Goal: Task Accomplishment & Management: Complete application form

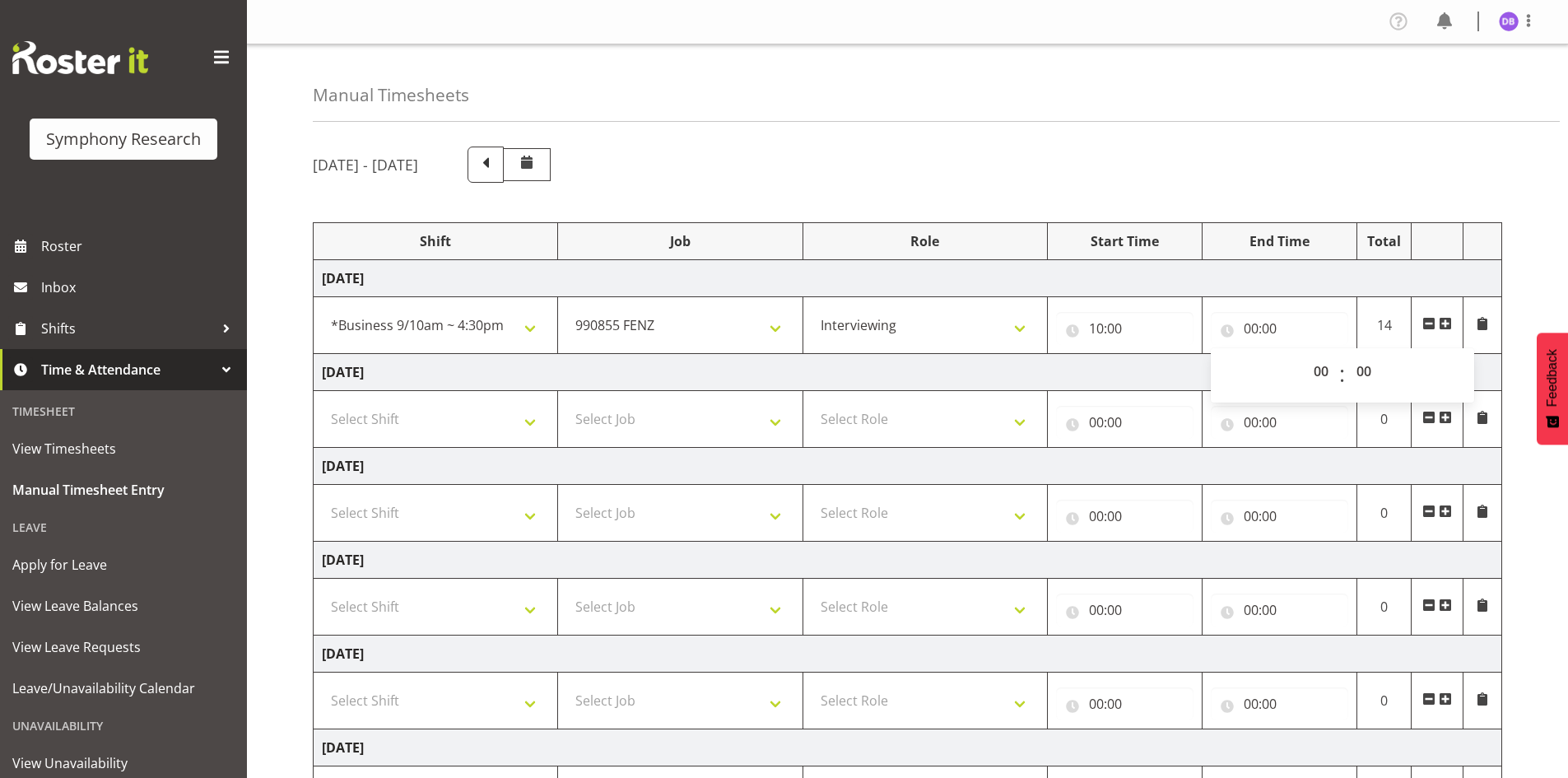
select select "26078"
select select "9636"
select select "47"
select select "10"
click at [1305, 354] on select "00 01 02 03 04 05 06 07 08 09 10 11 12 13 14 15 16 17 18 19 20 21 22 23" at bounding box center [1324, 370] width 37 height 33
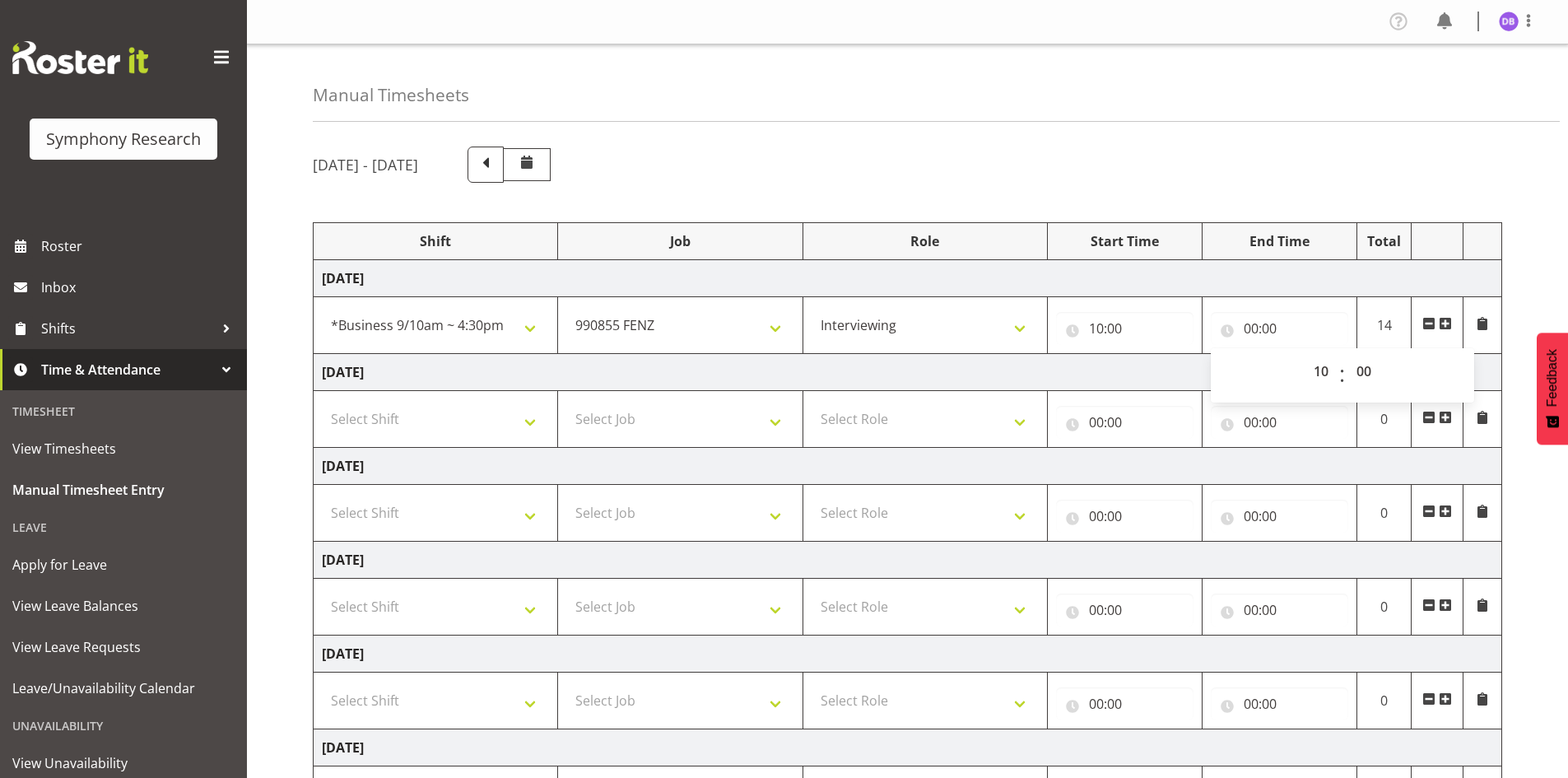
type input "10:00"
click at [1368, 370] on select "00 01 02 03 04 05 06 07 08 09 10 11 12 13 14 15 16 17 18 19 20 21 22 23 24 25 2…" at bounding box center [1366, 370] width 37 height 33
select select "29"
click at [1447, 321] on span at bounding box center [1445, 324] width 13 height 13
type input "10:29"
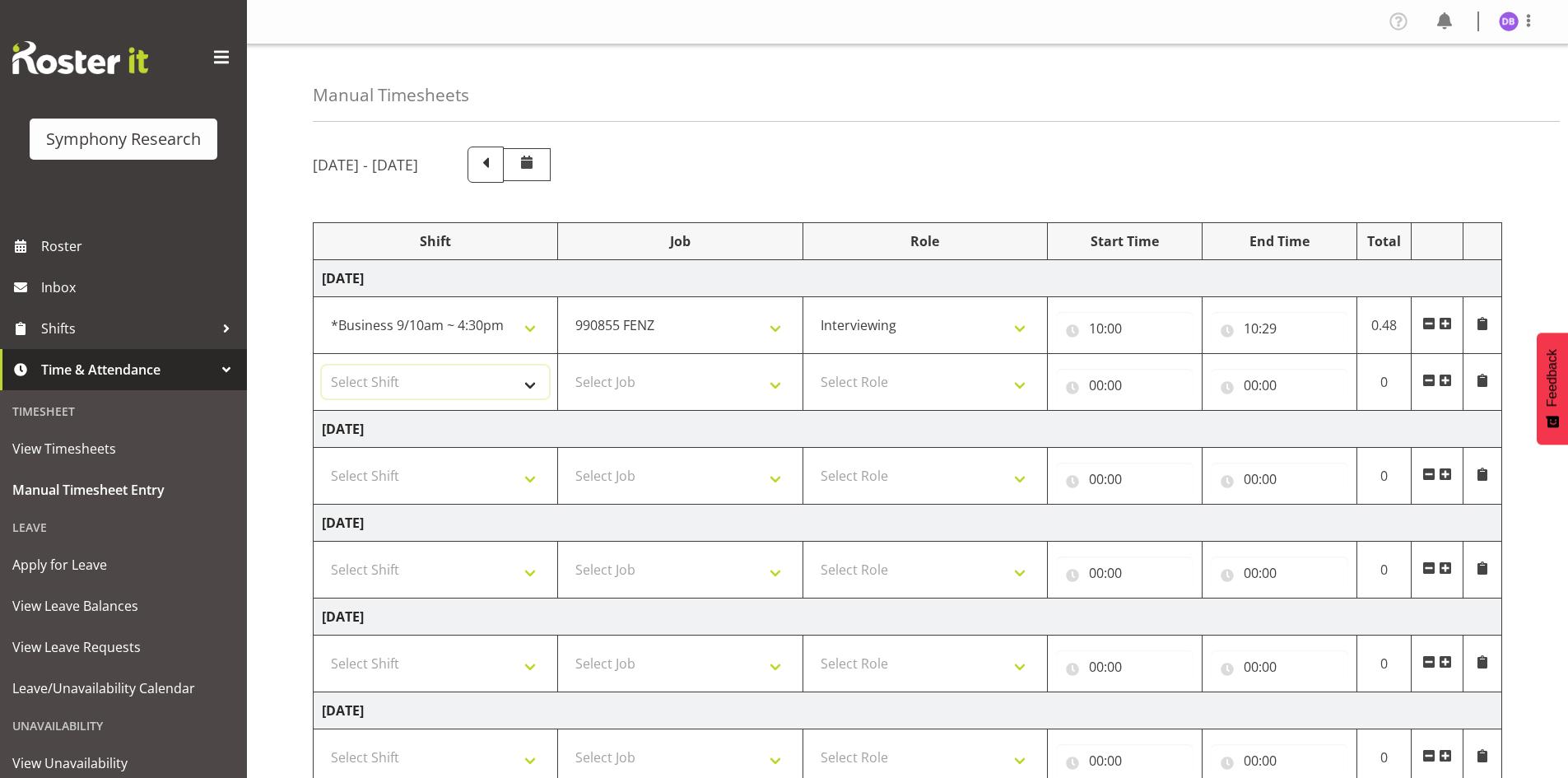
click at [530, 378] on select "Select Shift !!Weekend Residential (Roster IT Shift Label) *Business 9/10am ~ 4…" at bounding box center [435, 381] width 227 height 33
select select "26078"
click at [322, 365] on select "Select Shift !!Weekend Residential (Roster IT Shift Label) *Business 9/10am ~ 4…" at bounding box center [435, 381] width 227 height 33
click at [781, 384] on select "Select Job 550060 IF Admin 553492 World Poll Aus Wave 2 Main 2025 553493 World …" at bounding box center [680, 381] width 227 height 33
select select "9426"
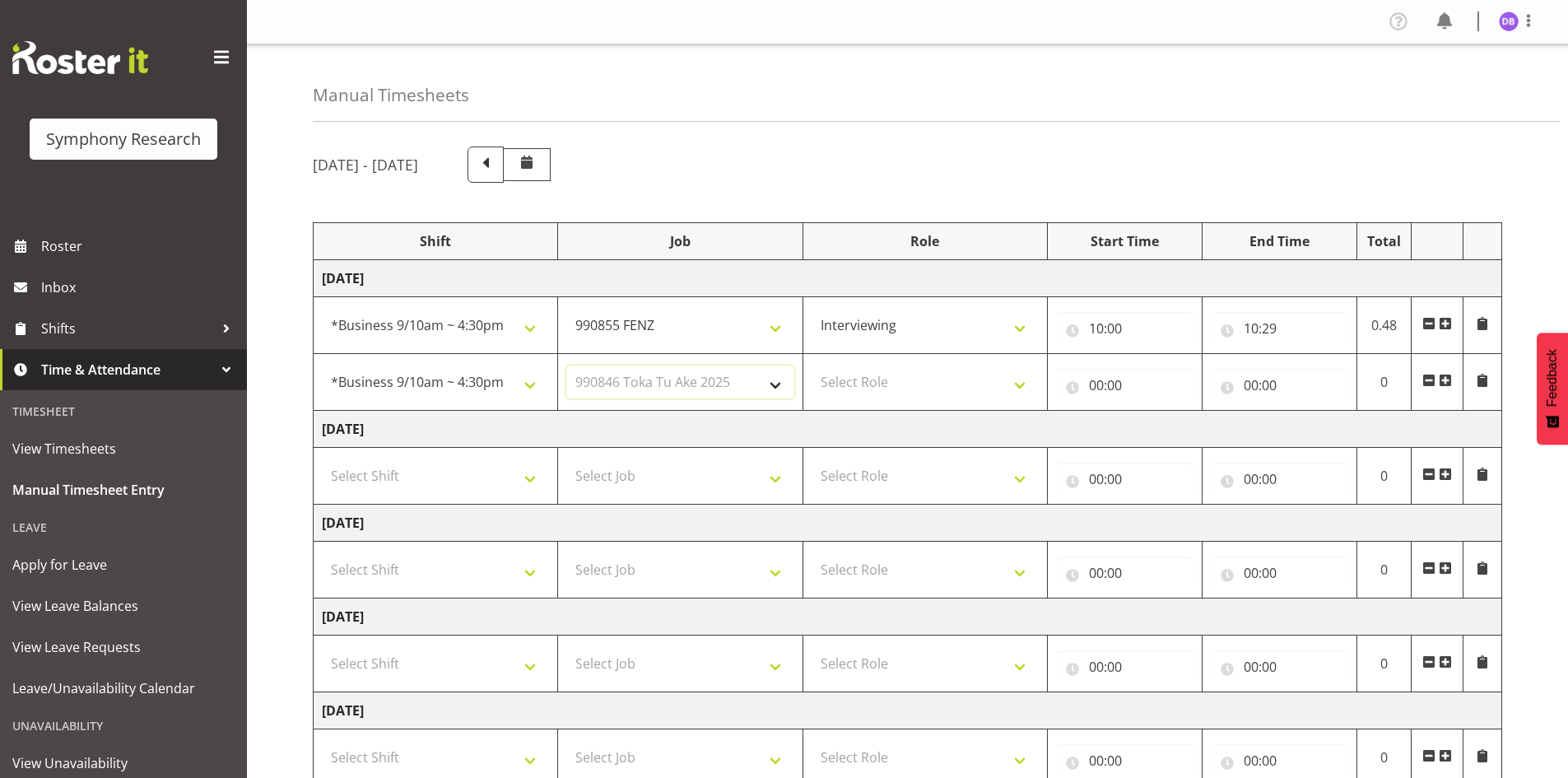
click at [566, 365] on select "Select Job 550060 IF Admin 553492 World Poll Aus Wave 2 Main 2025 553493 World …" at bounding box center [680, 381] width 227 height 33
click at [1025, 380] on select "Select Role Briefing Interviewing" at bounding box center [925, 381] width 227 height 33
select select "47"
click at [812, 365] on select "Select Role Briefing Interviewing" at bounding box center [925, 381] width 227 height 33
click at [1103, 383] on input "00:00" at bounding box center [1124, 384] width 138 height 33
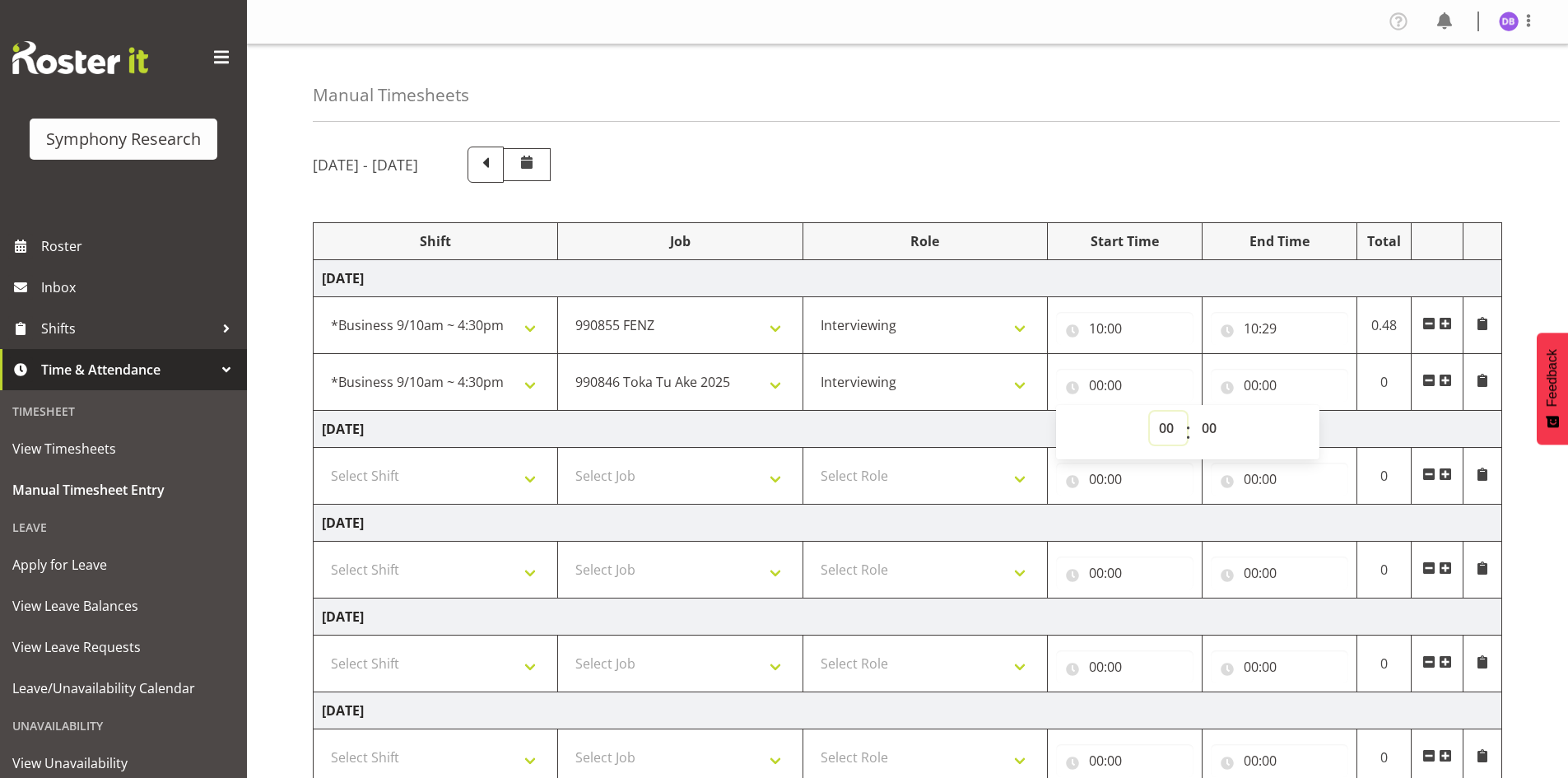
click at [1170, 428] on select "00 01 02 03 04 05 06 07 08 09 10 11 12 13 14 15 16 17 18 19 20 21 22 23" at bounding box center [1168, 428] width 37 height 33
select select "10"
click at [1150, 412] on select "00 01 02 03 04 05 06 07 08 09 10 11 12 13 14 15 16 17 18 19 20 21 22 23" at bounding box center [1168, 428] width 37 height 33
type input "10:00"
click at [1213, 425] on select "00 01 02 03 04 05 06 07 08 09 10 11 12 13 14 15 16 17 18 19 20 21 22 23 24 25 2…" at bounding box center [1211, 428] width 37 height 33
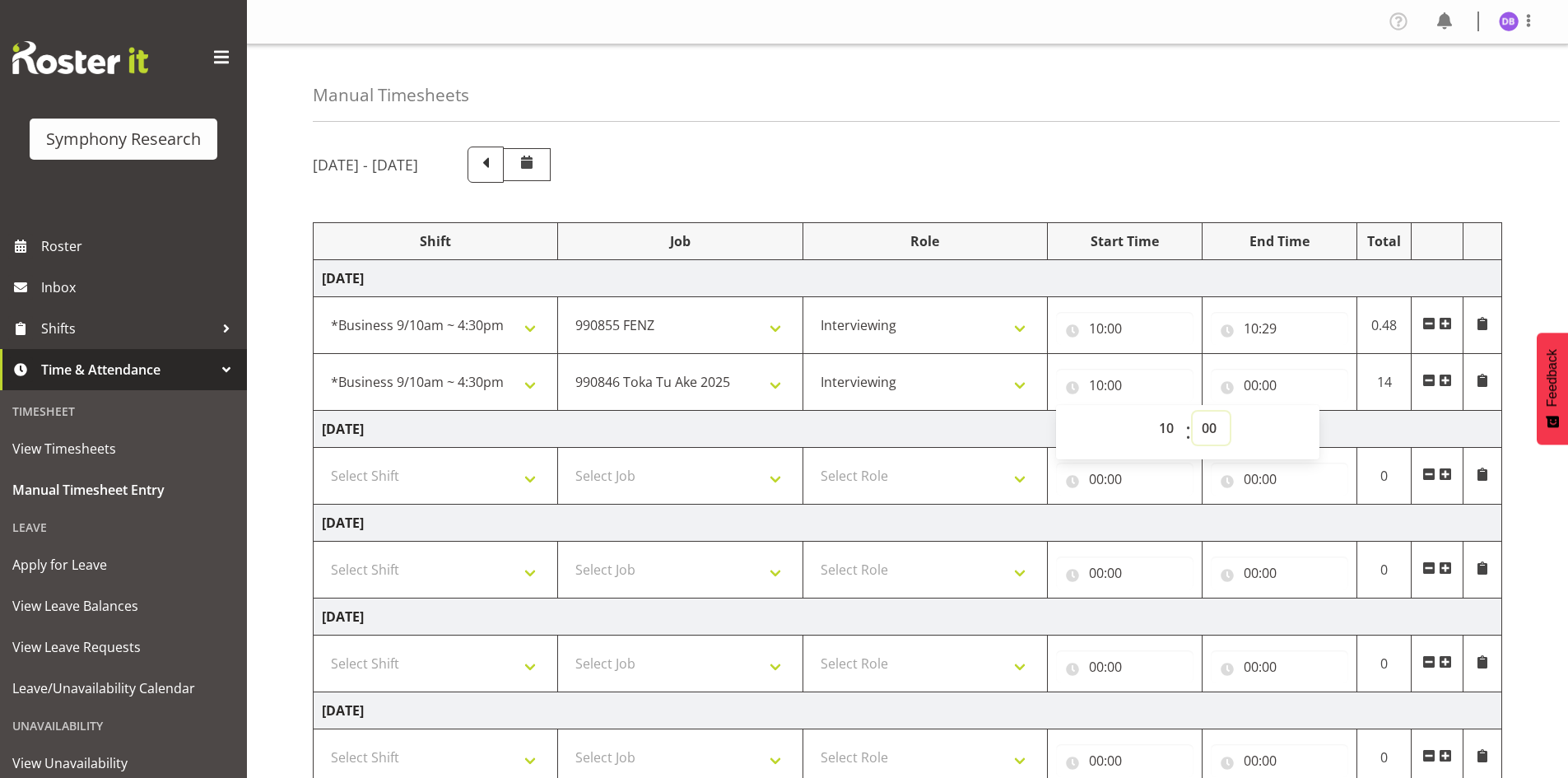
select select "29"
type input "10:29"
click at [1271, 379] on input "00:00" at bounding box center [1279, 384] width 138 height 33
click at [1320, 428] on select "00 01 02 03 04 05 06 07 08 09 10 11 12 13 14 15 16 17 18 19 20 21 22 23" at bounding box center [1324, 428] width 37 height 33
select select "10"
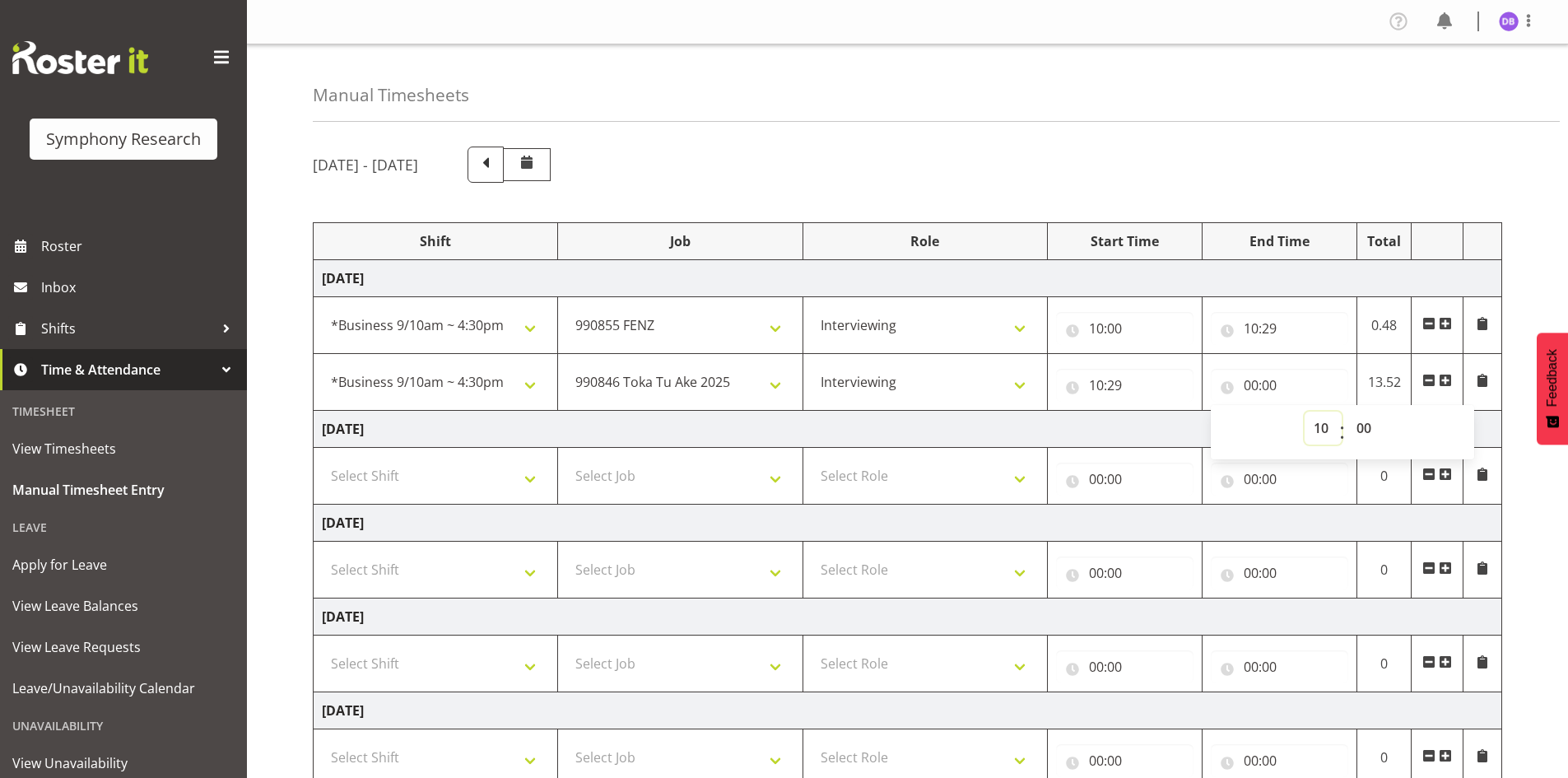
click at [1305, 412] on select "00 01 02 03 04 05 06 07 08 09 10 11 12 13 14 15 16 17 18 19 20 21 22 23" at bounding box center [1324, 428] width 37 height 33
type input "10:00"
click at [1369, 428] on select "00 01 02 03 04 05 06 07 08 09 10 11 12 13 14 15 16 17 18 19 20 21 22 23 24 25 2…" at bounding box center [1366, 428] width 37 height 33
select select "33"
click at [1348, 412] on select "00 01 02 03 04 05 06 07 08 09 10 11 12 13 14 15 16 17 18 19 20 21 22 23 24 25 2…" at bounding box center [1366, 428] width 37 height 33
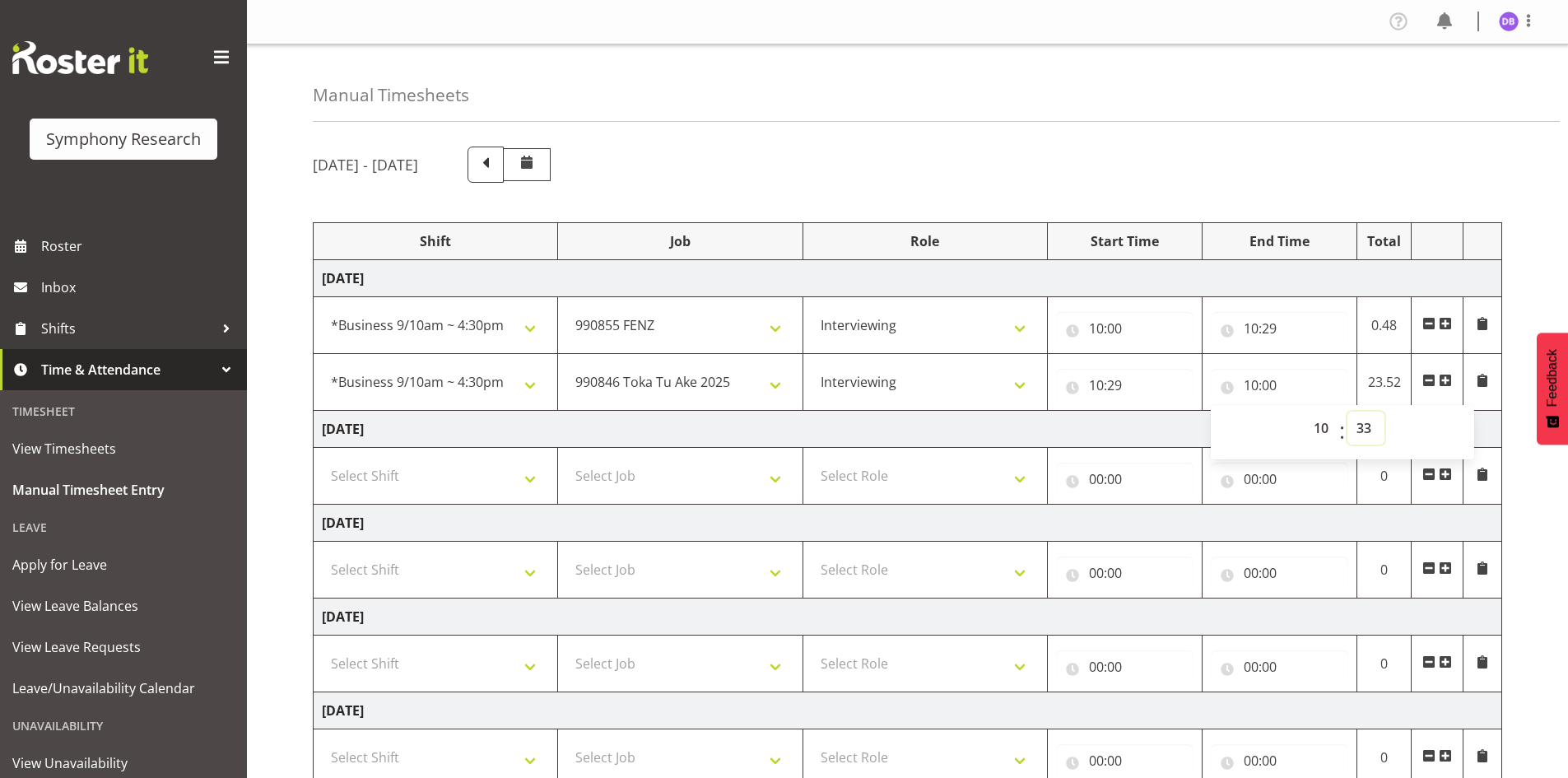
type input "10:33"
click at [1449, 377] on span at bounding box center [1445, 380] width 13 height 13
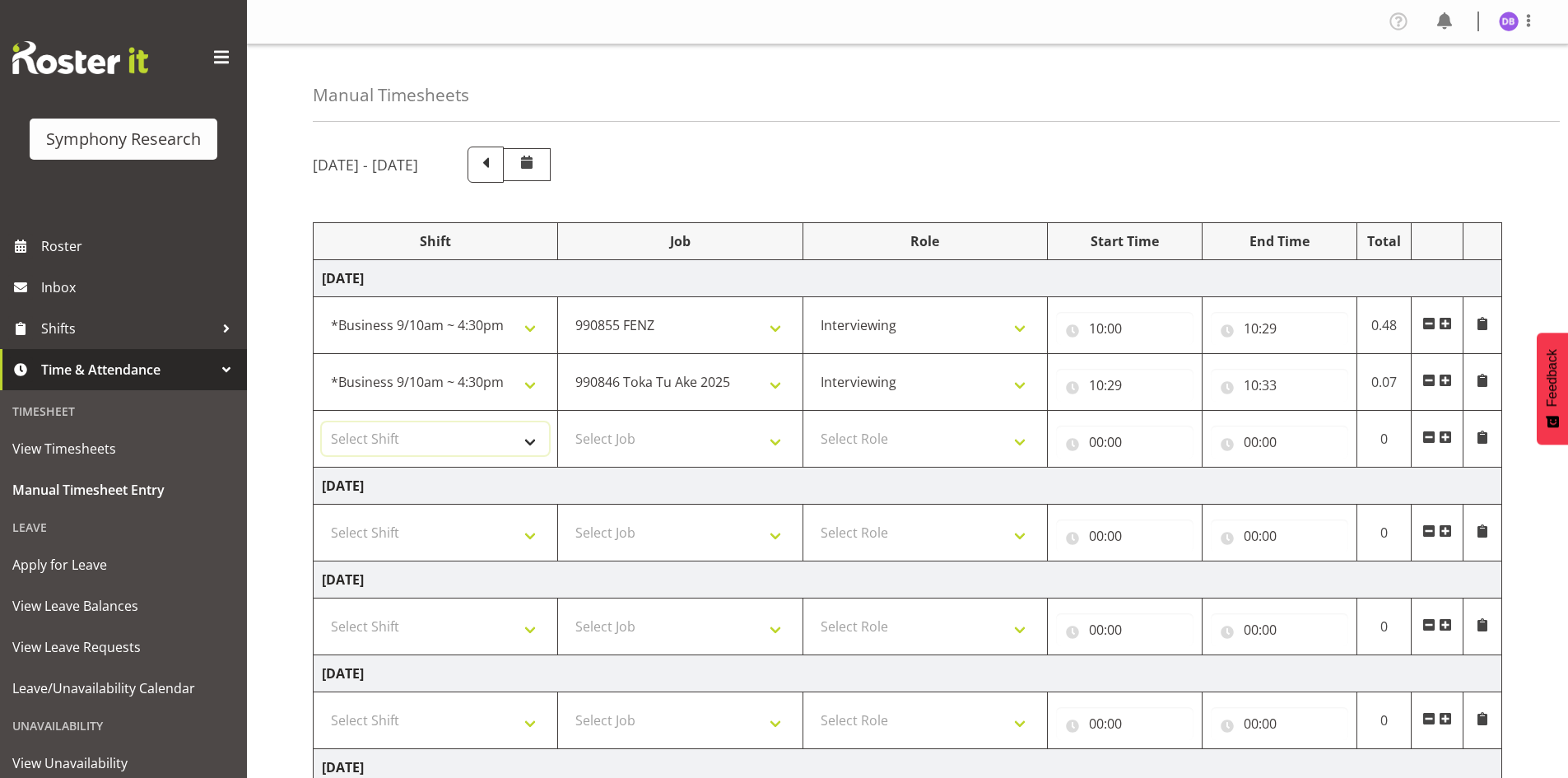
click at [533, 434] on select "Select Shift !!Weekend Residential (Roster IT Shift Label) *Business 9/10am ~ 4…" at bounding box center [435, 438] width 227 height 33
select select "26078"
click at [322, 422] on select "Select Shift !!Weekend Residential (Roster IT Shift Label) *Business 9/10am ~ 4…" at bounding box center [435, 438] width 227 height 33
click at [773, 441] on select "Select Job 550060 IF Admin 553492 World Poll Aus Wave 2 Main 2025 553493 World …" at bounding box center [680, 438] width 227 height 33
select select "9636"
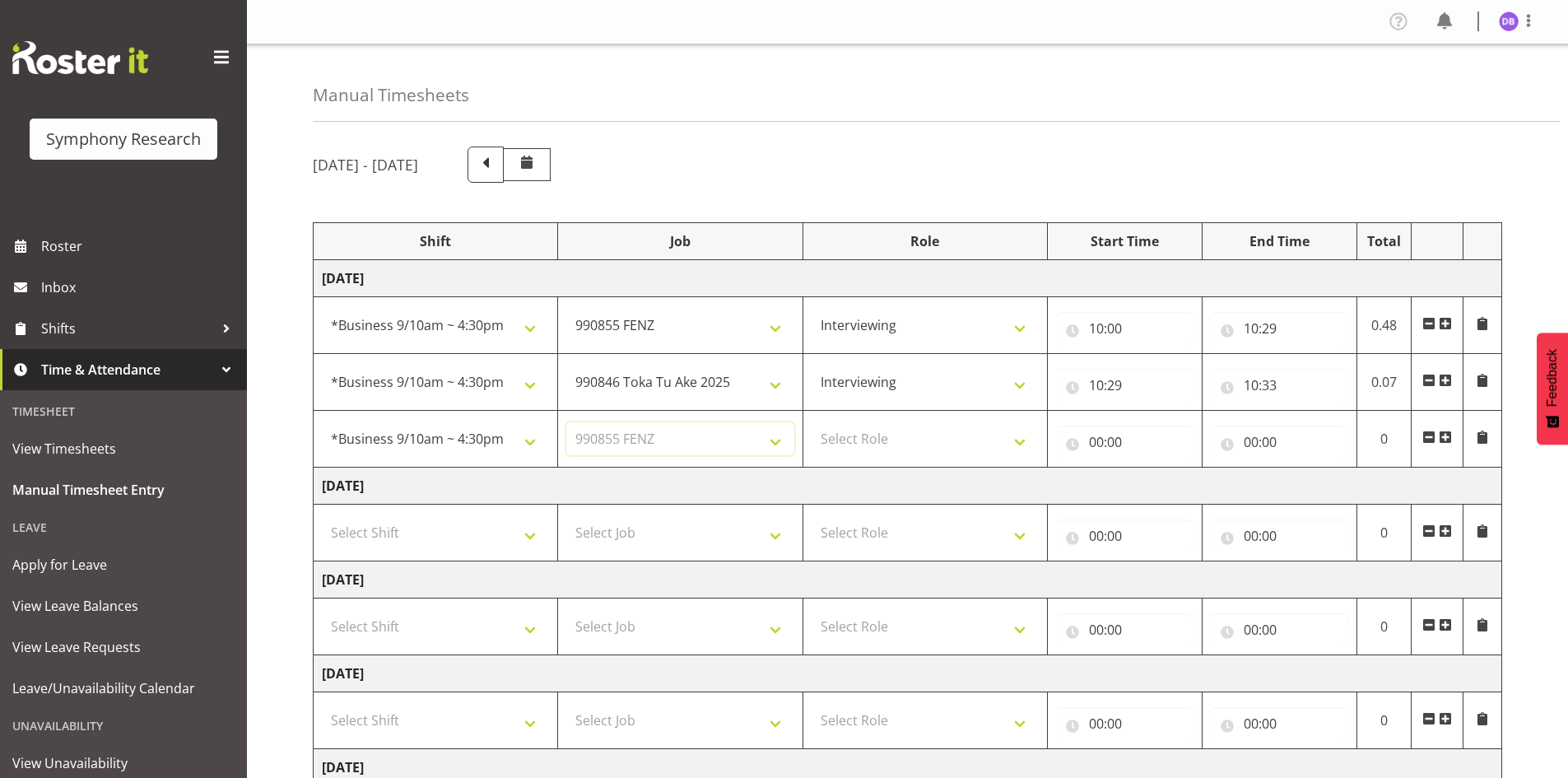
click at [566, 422] on select "Select Job 550060 IF Admin 553492 World Poll Aus Wave 2 Main 2025 553493 World …" at bounding box center [680, 438] width 227 height 33
click at [1020, 440] on select "Select Role Briefing Interviewing" at bounding box center [925, 438] width 227 height 33
select select "47"
click at [812, 422] on select "Select Role Briefing Interviewing" at bounding box center [925, 438] width 227 height 33
click at [1100, 441] on input "00:00" at bounding box center [1124, 441] width 138 height 33
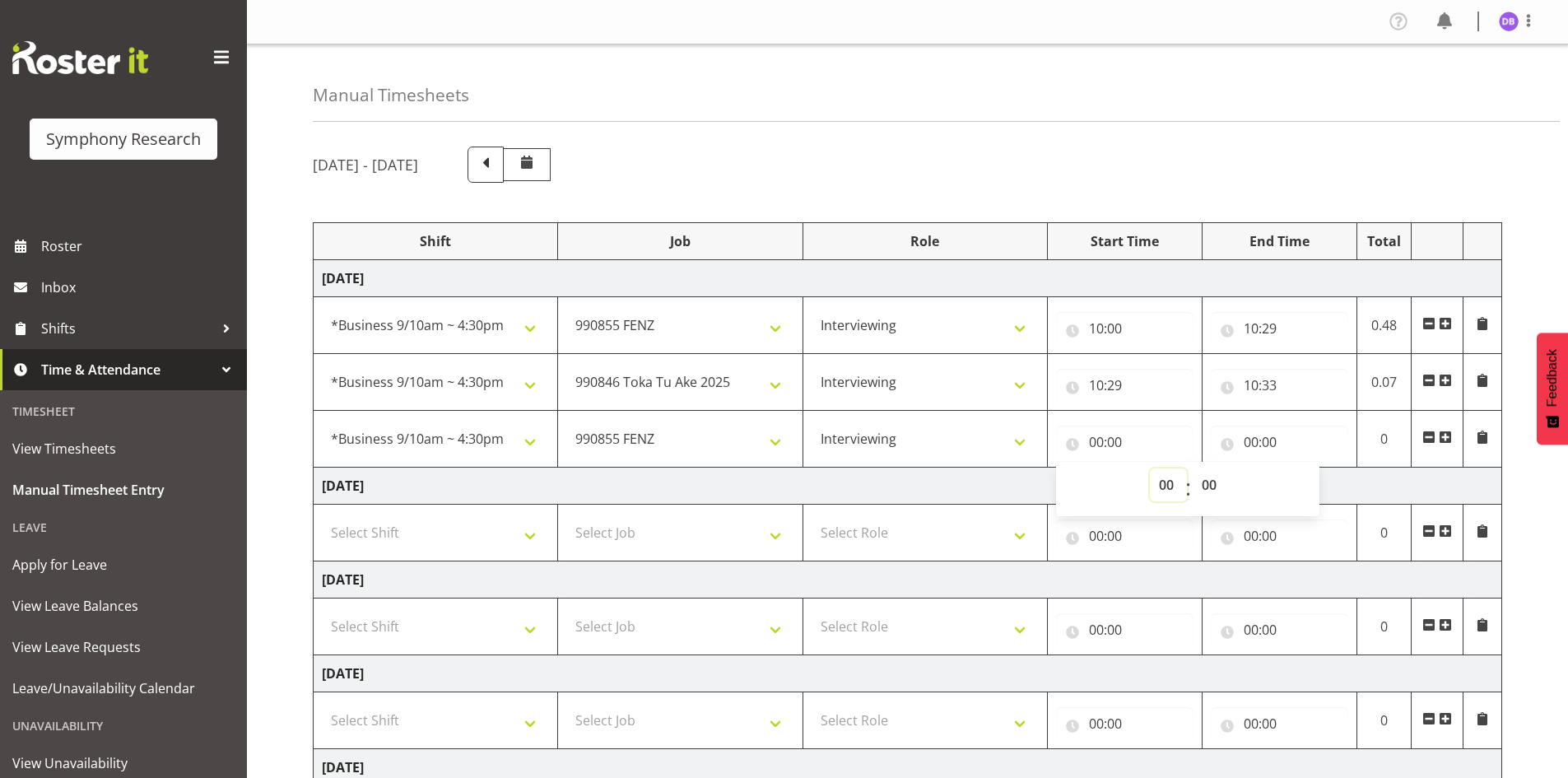
click at [1164, 484] on select "00 01 02 03 04 05 06 07 08 09 10 11 12 13 14 15 16 17 18 19 20 21 22 23" at bounding box center [1168, 484] width 37 height 33
select select "10"
click at [1150, 469] on select "00 01 02 03 04 05 06 07 08 09 10 11 12 13 14 15 16 17 18 19 20 21 22 23" at bounding box center [1168, 484] width 37 height 33
type input "10:00"
click at [1210, 488] on select "00 01 02 03 04 05 06 07 08 09 10 11 12 13 14 15 16 17 18 19 20 21 22 23 24 25 2…" at bounding box center [1211, 484] width 37 height 33
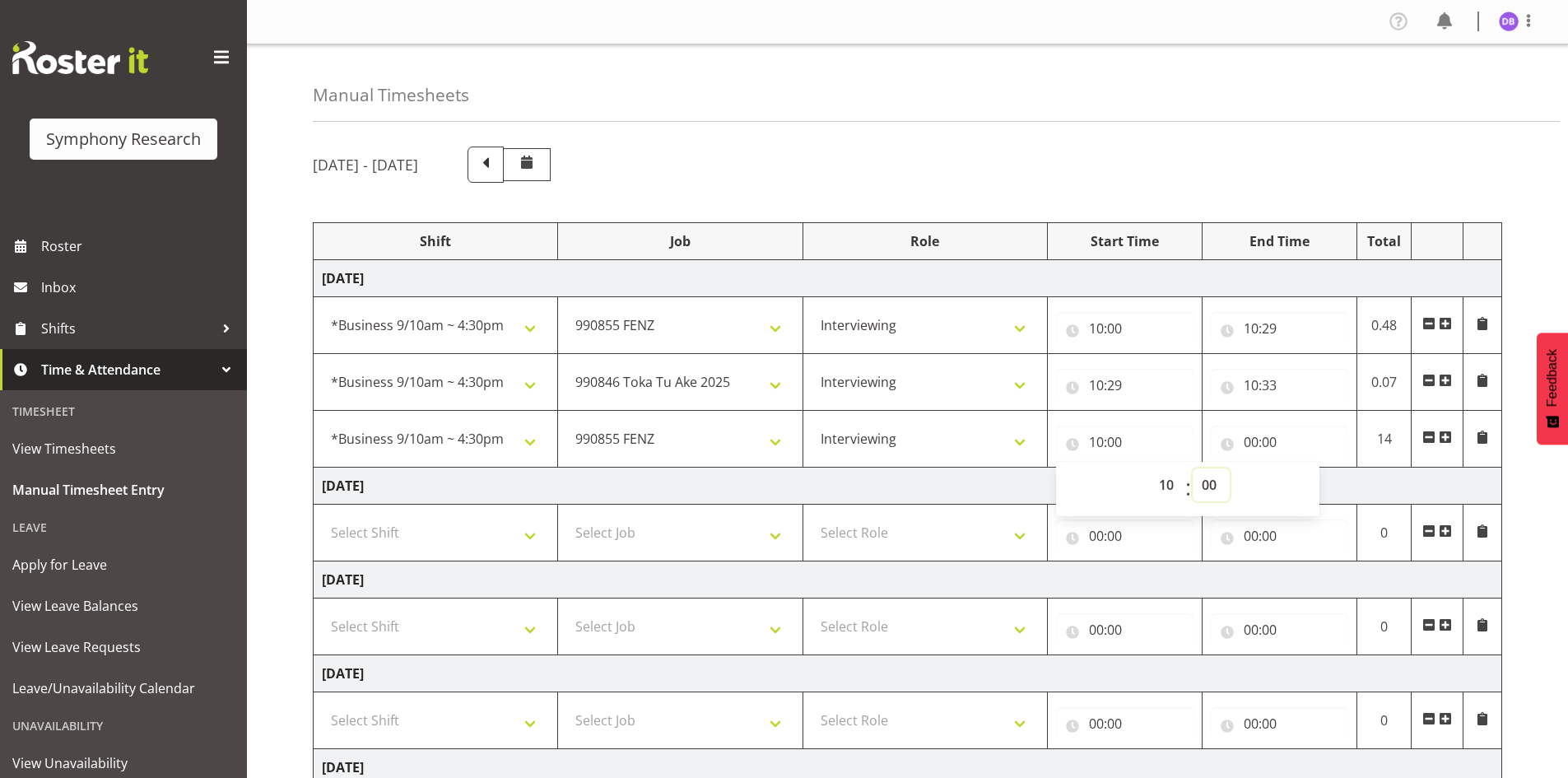
select select "31"
click at [1212, 484] on div "00 01 02 03 04 05 06 07 08 09 10 11 12 13 14 15 16 17 18 19 20 21 22 23 : 00 01…" at bounding box center [1188, 489] width 264 height 41
type input "10:31"
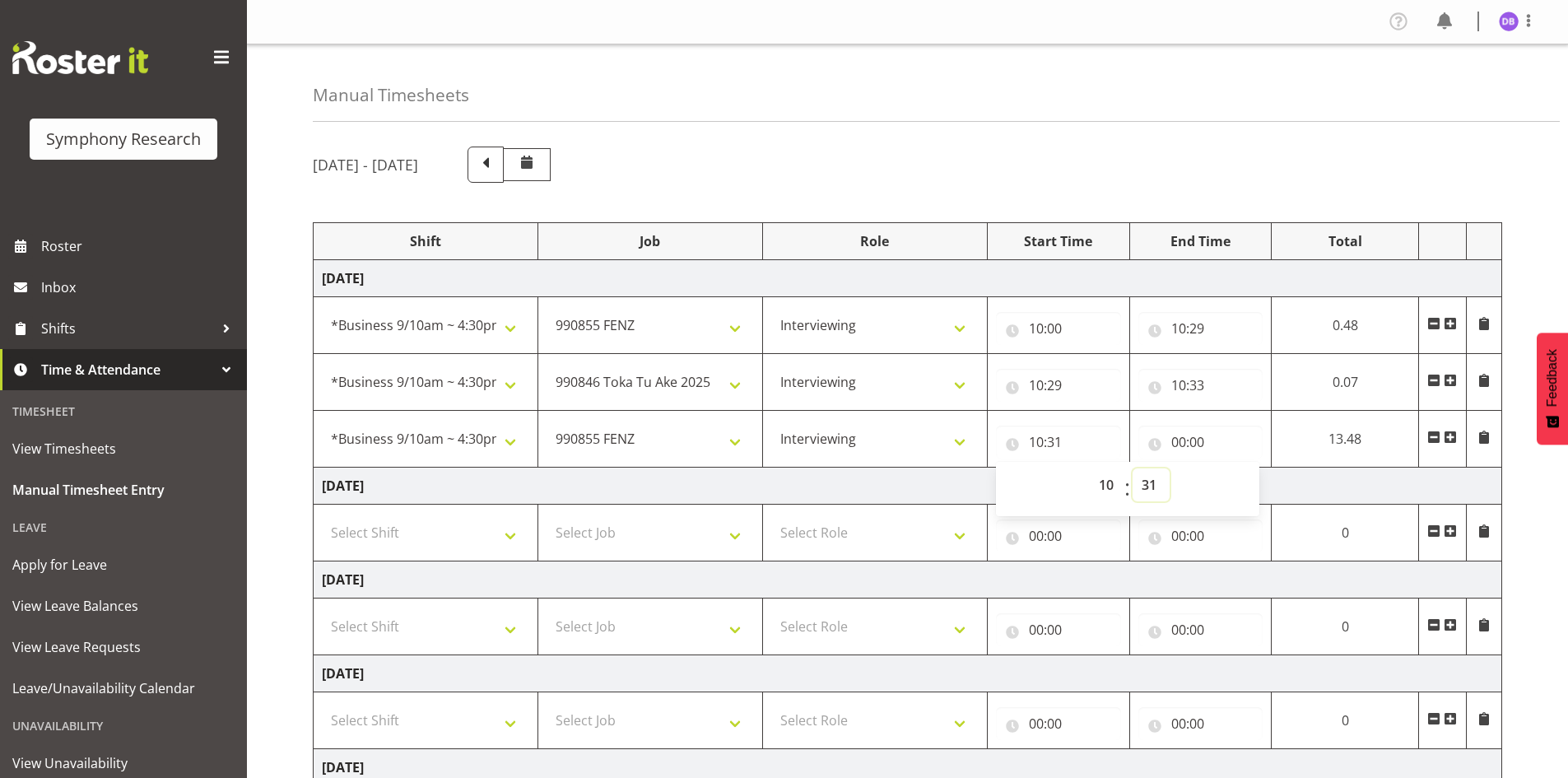
click at [1153, 492] on select "00 01 02 03 04 05 06 07 08 09 10 11 12 13 14 15 16 17 18 19 20 21 22 23 24 25 2…" at bounding box center [1151, 484] width 37 height 33
select select "33"
click at [1170, 469] on select "00 01 02 03 04 05 06 07 08 09 10 11 12 13 14 15 16 17 18 19 20 21 22 23 24 25 2…" at bounding box center [1151, 484] width 37 height 33
type input "10:33"
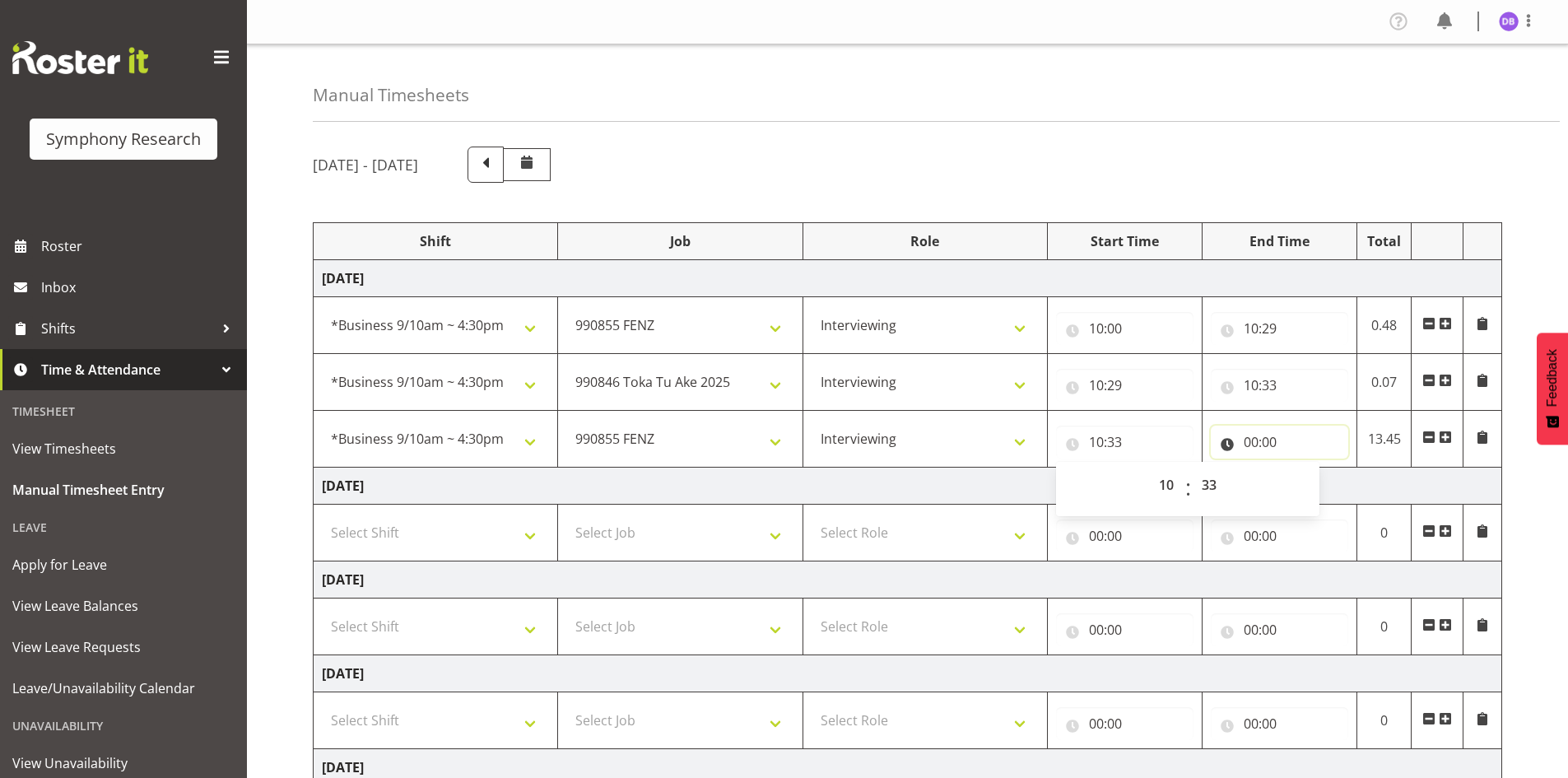
click at [1255, 433] on input "00:00" at bounding box center [1279, 441] width 138 height 33
click at [1324, 486] on select "00 01 02 03 04 05 06 07 08 09 10 11 12 13 14 15 16 17 18 19 20 21 22 23" at bounding box center [1324, 484] width 37 height 33
select select "13"
click at [1305, 469] on select "00 01 02 03 04 05 06 07 08 09 10 11 12 13 14 15 16 17 18 19 20 21 22 23" at bounding box center [1324, 484] width 37 height 33
type input "13:00"
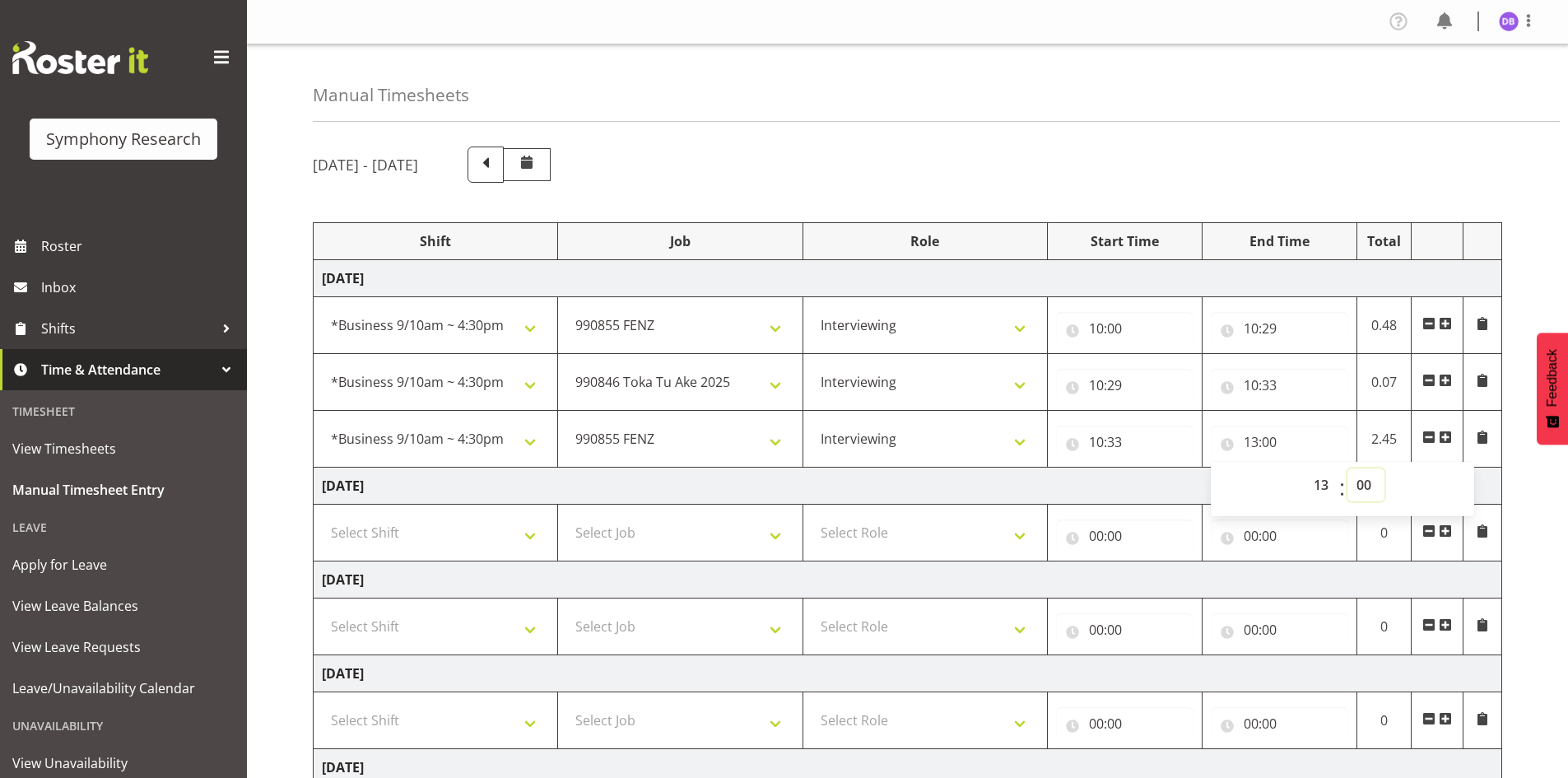
drag, startPoint x: 1364, startPoint y: 484, endPoint x: 1370, endPoint y: 477, distance: 9.2
click at [1364, 484] on select "00 01 02 03 04 05 06 07 08 09 10 11 12 13 14 15 16 17 18 19 20 21 22 23 24 25 2…" at bounding box center [1366, 484] width 37 height 33
select select "43"
click at [1348, 469] on select "00 01 02 03 04 05 06 07 08 09 10 11 12 13 14 15 16 17 18 19 20 21 22 23 24 25 2…" at bounding box center [1366, 484] width 37 height 33
type input "13:43"
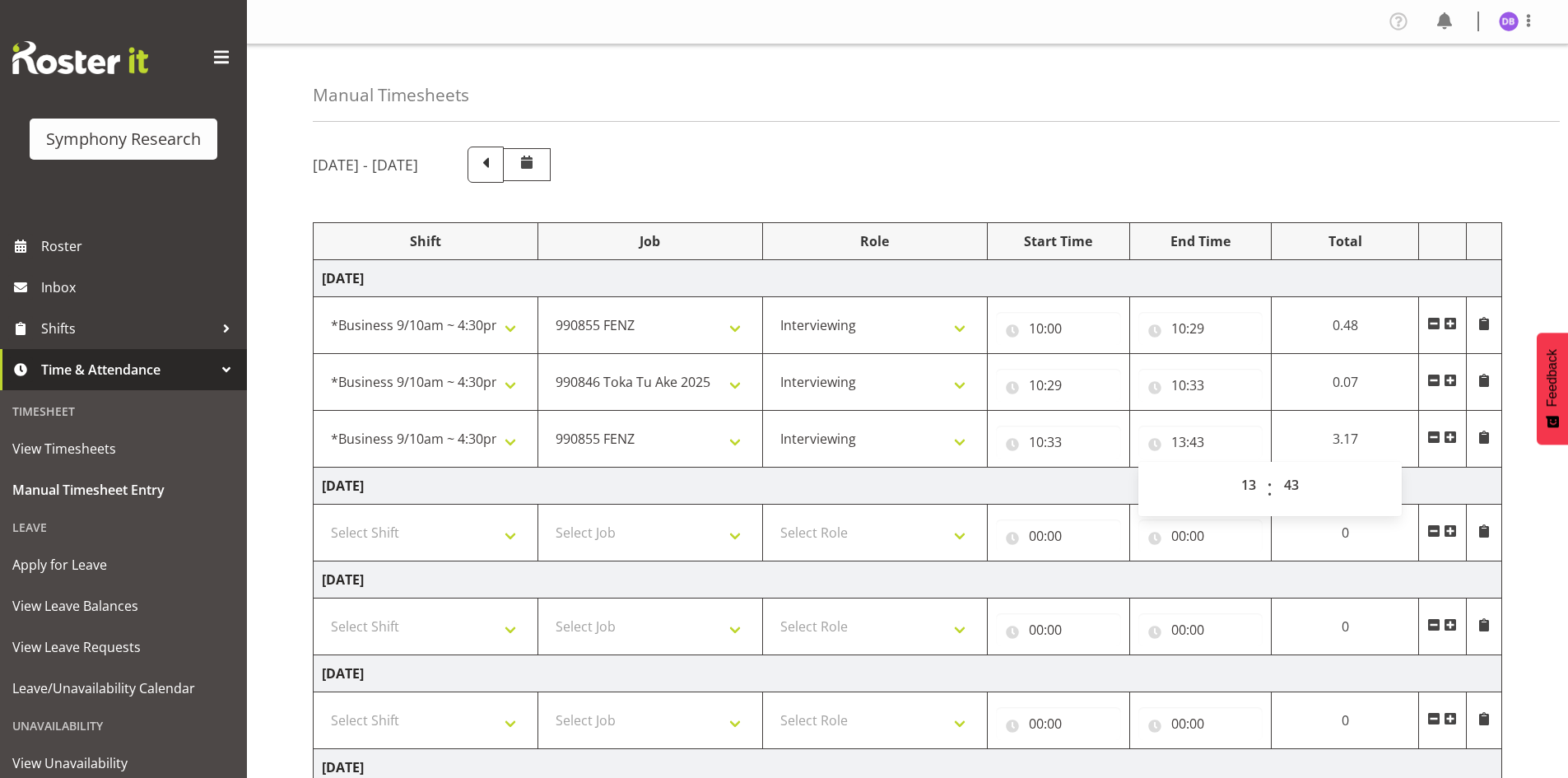
click at [1450, 433] on span at bounding box center [1450, 437] width 13 height 13
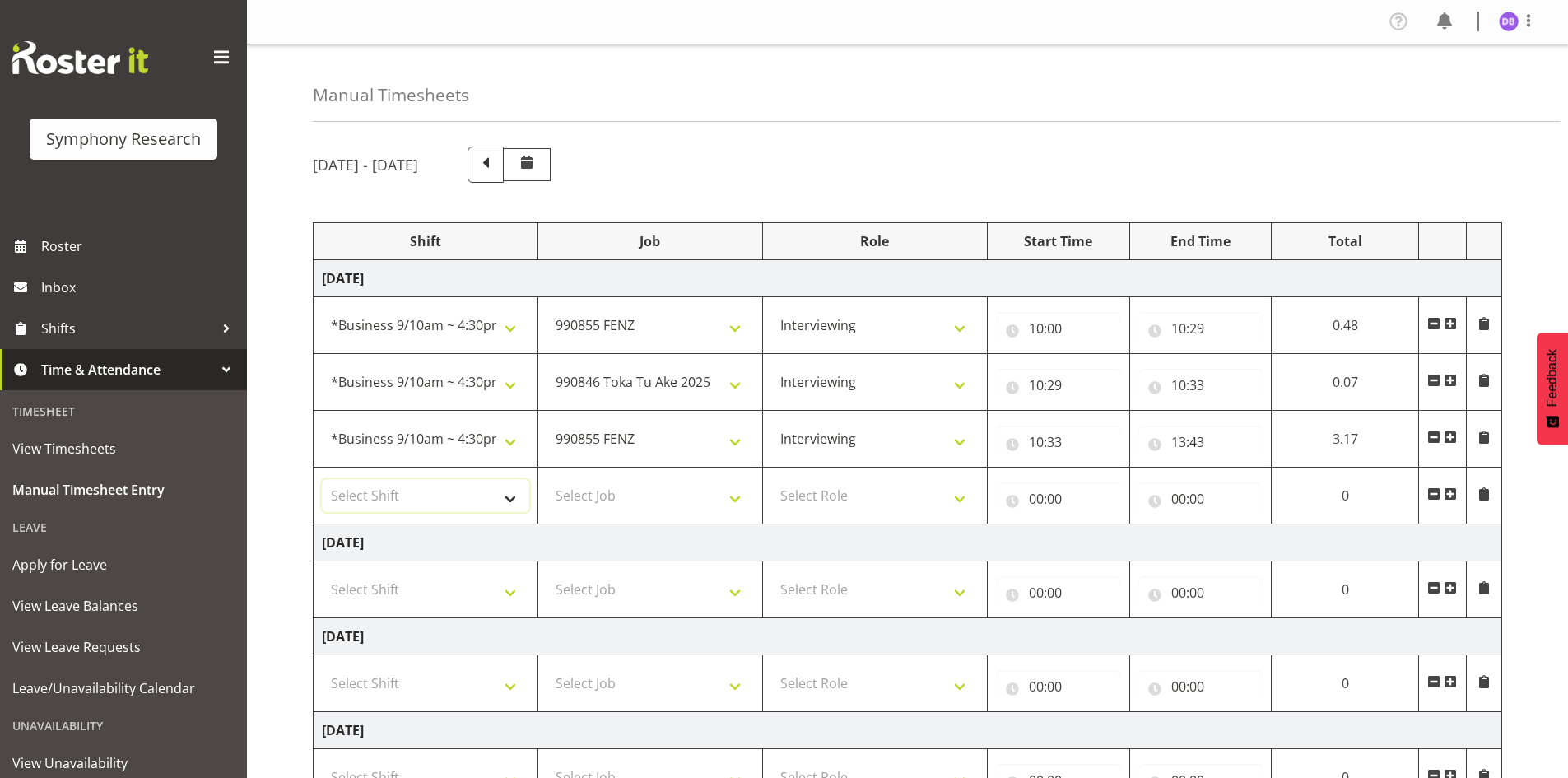
drag, startPoint x: 509, startPoint y: 495, endPoint x: 469, endPoint y: 480, distance: 42.7
click at [509, 495] on select "Select Shift !!Weekend Residential (Roster IT Shift Label) *Business 9/10am ~ 4…" at bounding box center [425, 494] width 208 height 33
select select "26078"
click at [322, 479] on select "Select Shift !!Weekend Residential (Roster IT Shift Label) *Business 9/10am ~ 4…" at bounding box center [425, 494] width 208 height 33
click at [734, 497] on select "Select Job 550060 IF Admin 553492 World Poll Aus Wave 2 Main 2025 553493 World …" at bounding box center [650, 494] width 208 height 33
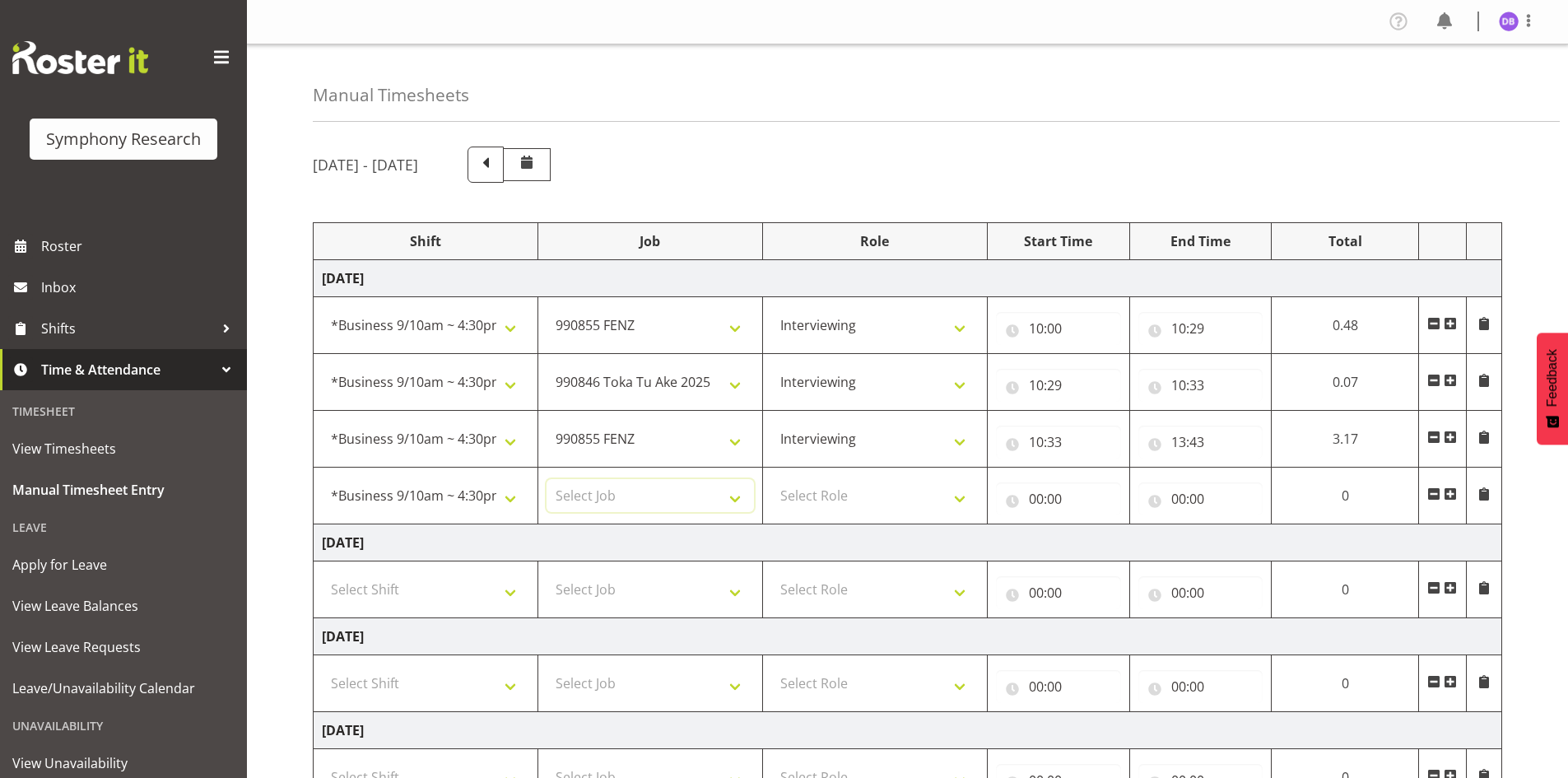
select select "9426"
click at [546, 479] on select "Select Job 550060 IF Admin 553492 World Poll Aus Wave 2 Main 2025 553493 World …" at bounding box center [650, 494] width 208 height 33
click at [956, 500] on select "Select Role Briefing Interviewing" at bounding box center [875, 494] width 208 height 33
select select "47"
click at [771, 479] on select "Select Role Briefing Interviewing" at bounding box center [875, 494] width 208 height 33
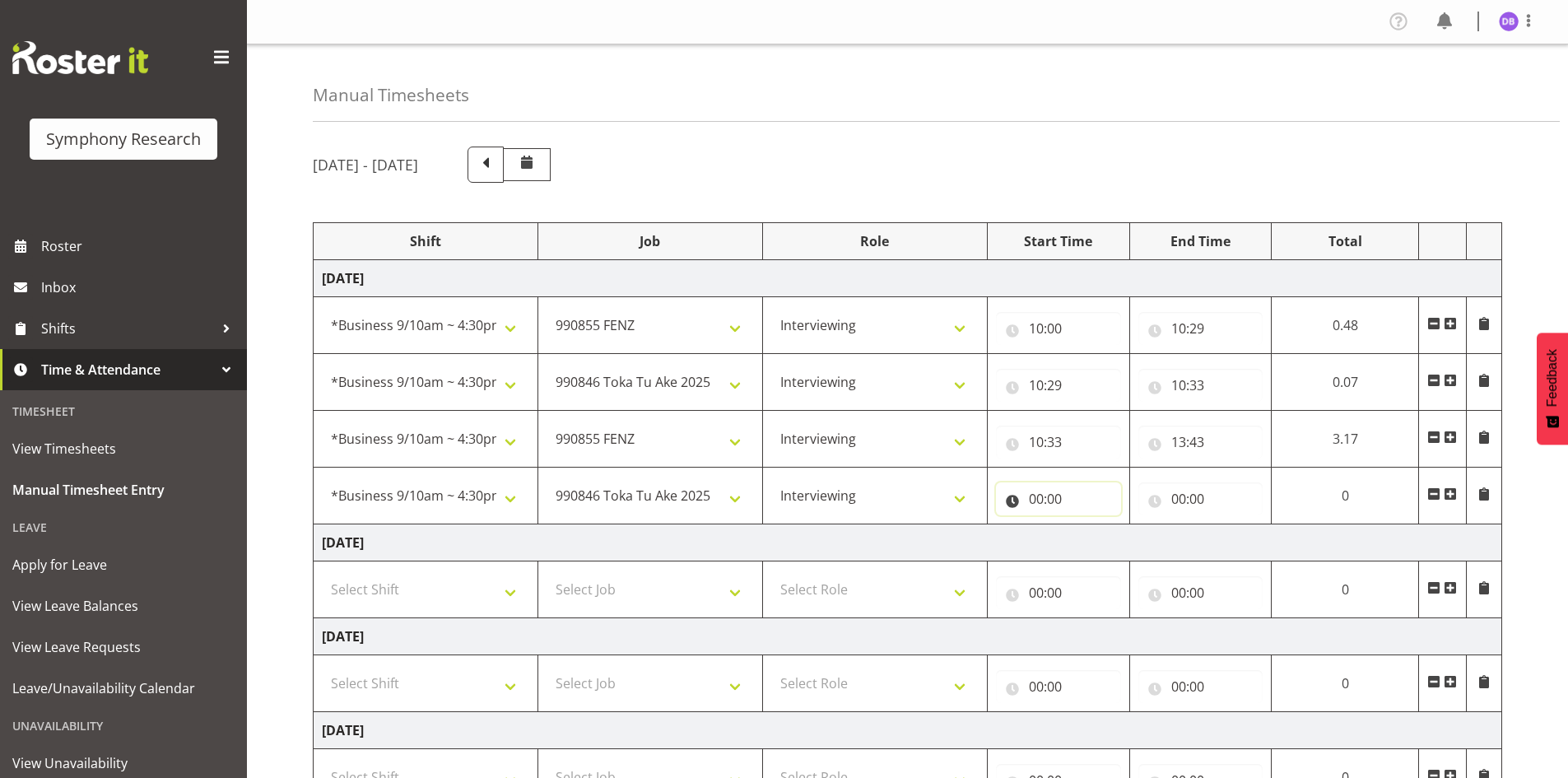
click at [1040, 499] on input "00:00" at bounding box center [1058, 498] width 125 height 33
click at [1103, 540] on select "00 01 02 03 04 05 06 07 08 09 10 11 12 13 14 15 16 17 18 19 20 21 22 23" at bounding box center [1108, 541] width 37 height 33
select select "13"
click at [1090, 525] on select "00 01 02 03 04 05 06 07 08 09 10 11 12 13 14 15 16 17 18 19 20 21 22 23" at bounding box center [1108, 541] width 37 height 33
type input "13:00"
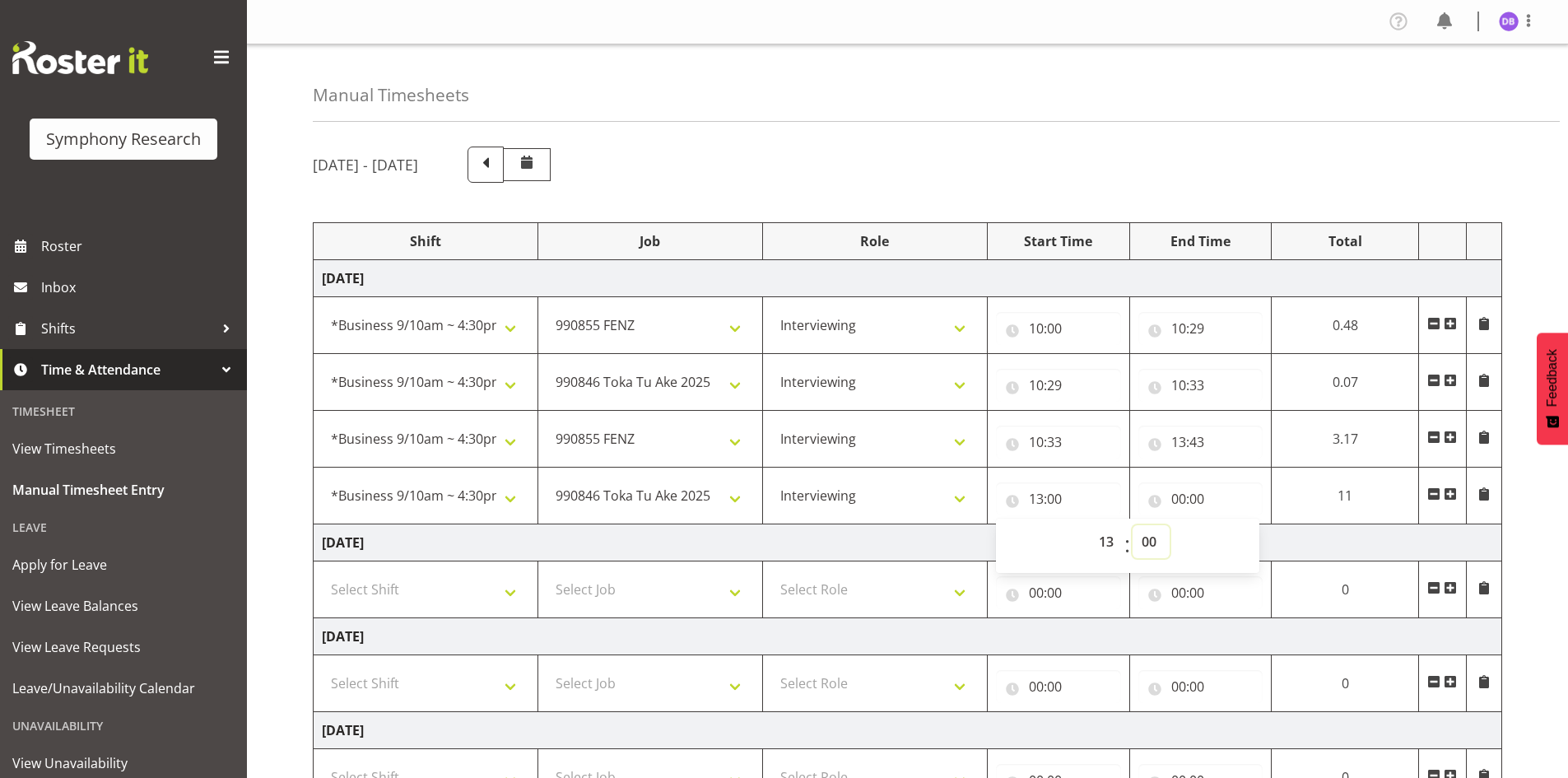
click at [1150, 543] on select "00 01 02 03 04 05 06 07 08 09 10 11 12 13 14 15 16 17 18 19 20 21 22 23 24 25 2…" at bounding box center [1151, 541] width 37 height 33
select select "43"
click at [1170, 525] on select "00 01 02 03 04 05 06 07 08 09 10 11 12 13 14 15 16 17 18 19 20 21 22 23 24 25 2…" at bounding box center [1151, 541] width 37 height 33
type input "13:43"
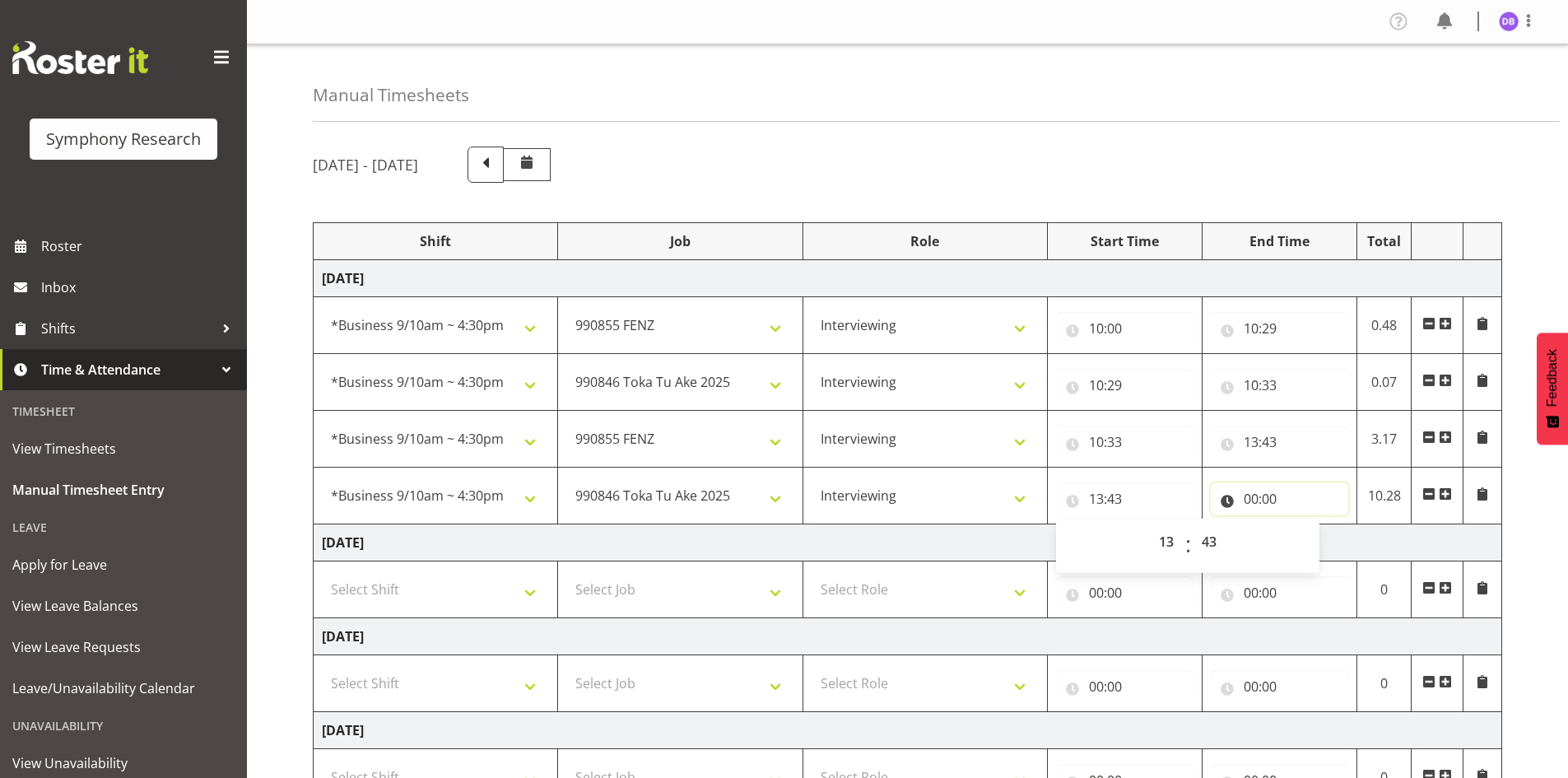
click at [1253, 489] on input "00:00" at bounding box center [1279, 498] width 138 height 33
click at [1323, 542] on select "00 01 02 03 04 05 06 07 08 09 10 11 12 13 14 15 16 17 18 19 20 21 22 23" at bounding box center [1324, 541] width 37 height 33
select select "14"
click at [1305, 525] on select "00 01 02 03 04 05 06 07 08 09 10 11 12 13 14 15 16 17 18 19 20 21 22 23" at bounding box center [1324, 541] width 37 height 33
type input "14:00"
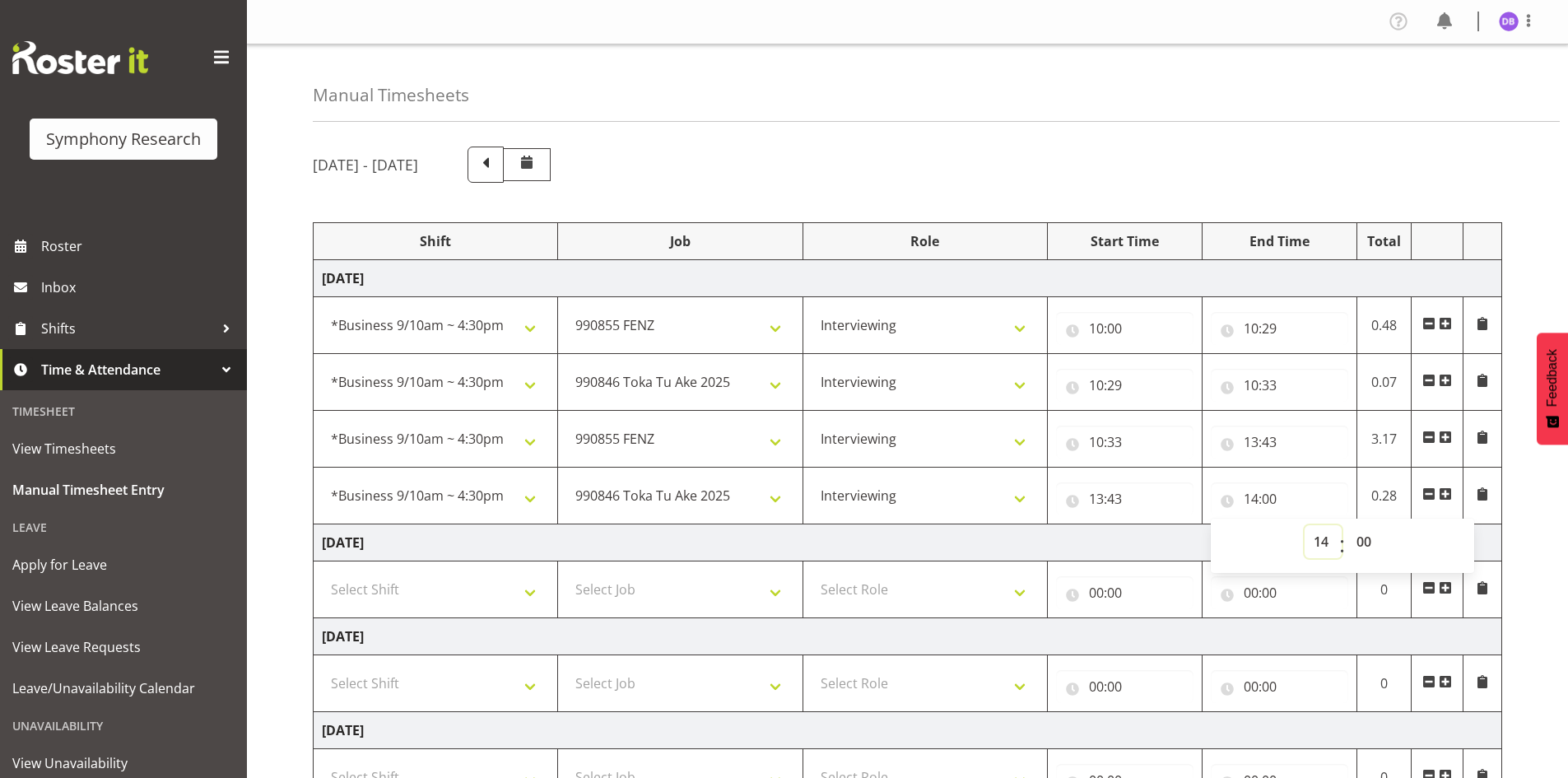
scroll to position [414, 0]
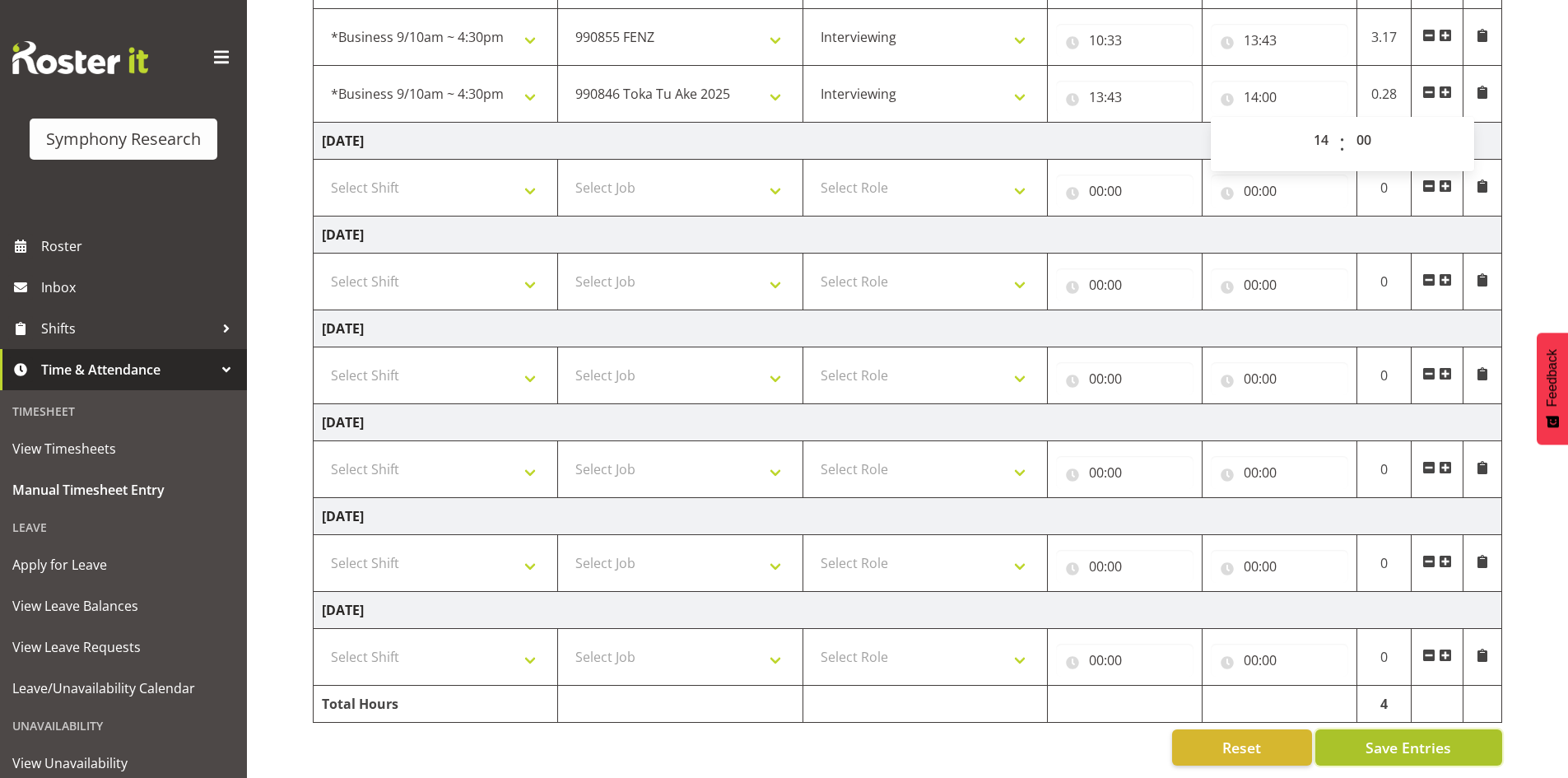
click at [1383, 737] on span "Save Entries" at bounding box center [1409, 747] width 86 height 22
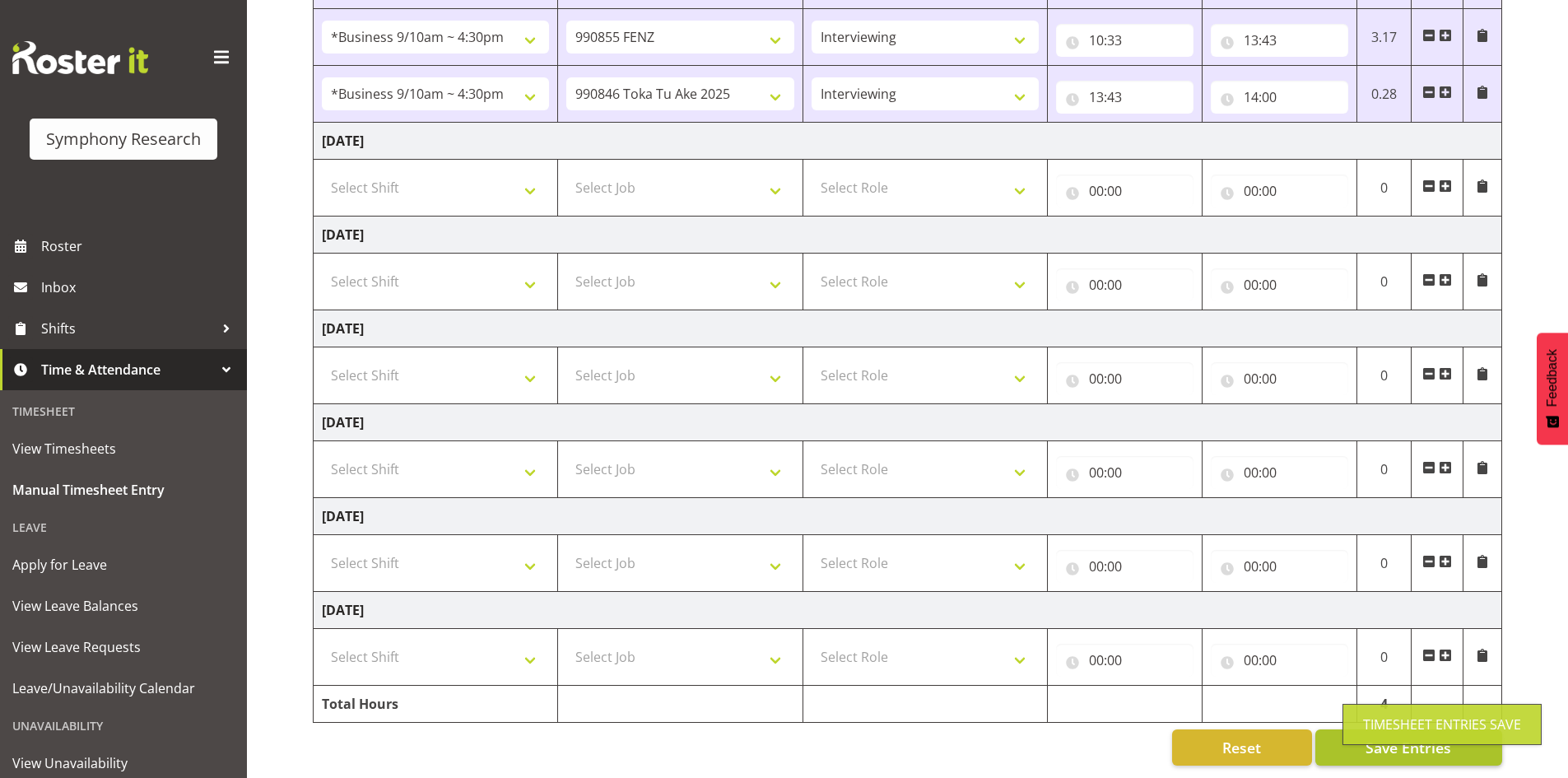
click at [1383, 737] on div "Timesheet Entries Save" at bounding box center [1442, 724] width 199 height 41
click at [1421, 736] on span "Save Entries" at bounding box center [1409, 747] width 86 height 22
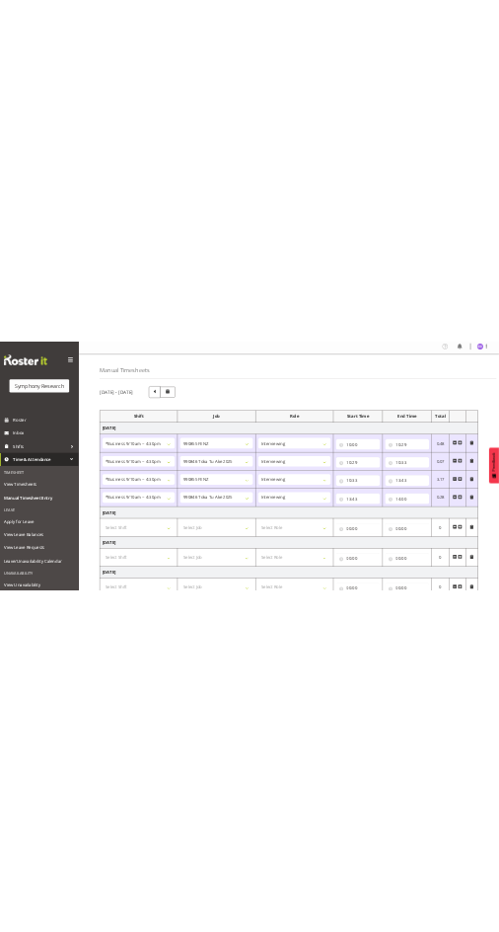
scroll to position [0, 0]
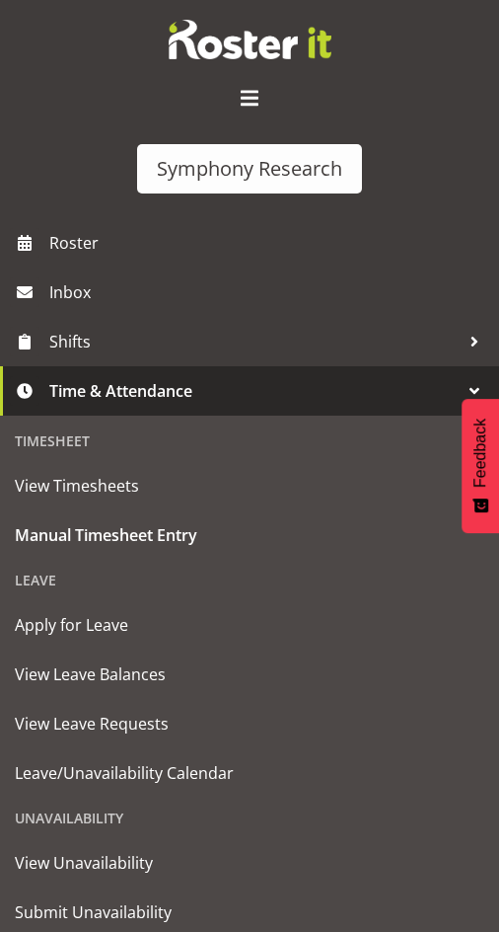
click at [238, 95] on span at bounding box center [250, 99] width 32 height 32
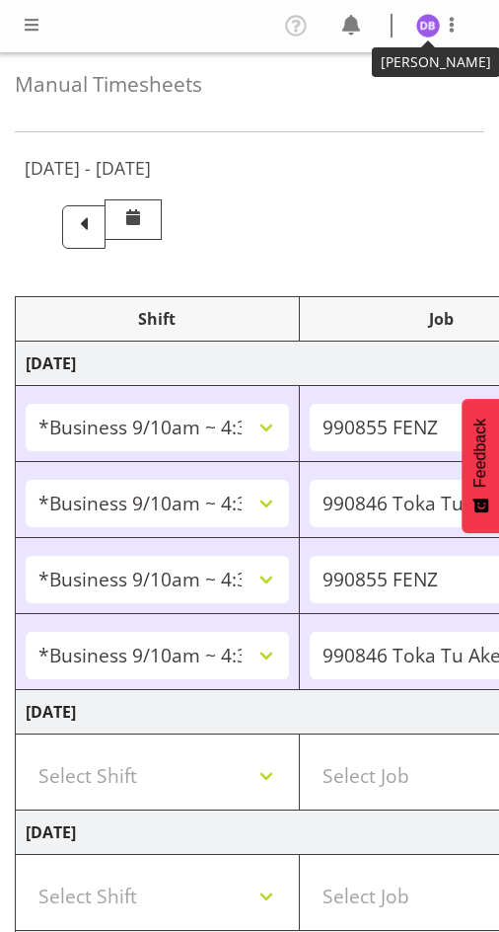
click at [425, 25] on img at bounding box center [429, 26] width 24 height 24
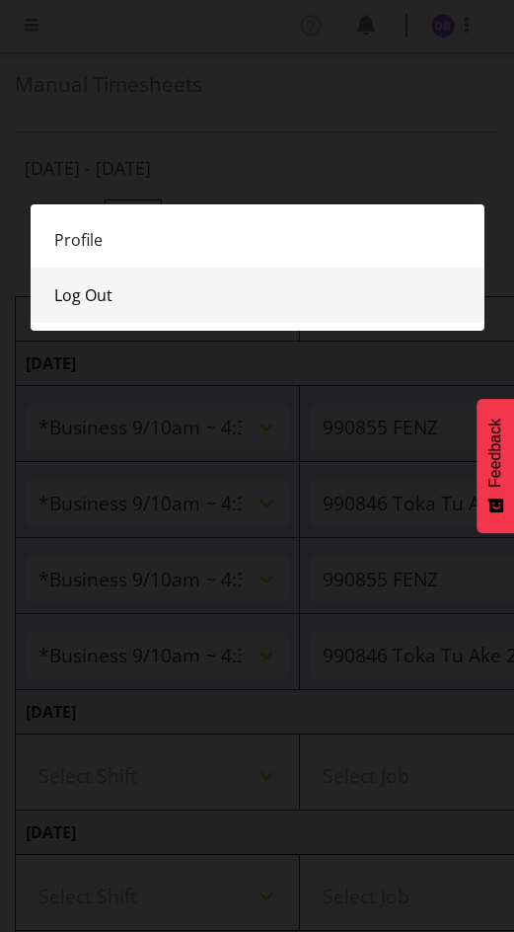
click at [75, 282] on link "Log Out" at bounding box center [258, 295] width 454 height 55
